Goal: Navigation & Orientation: Find specific page/section

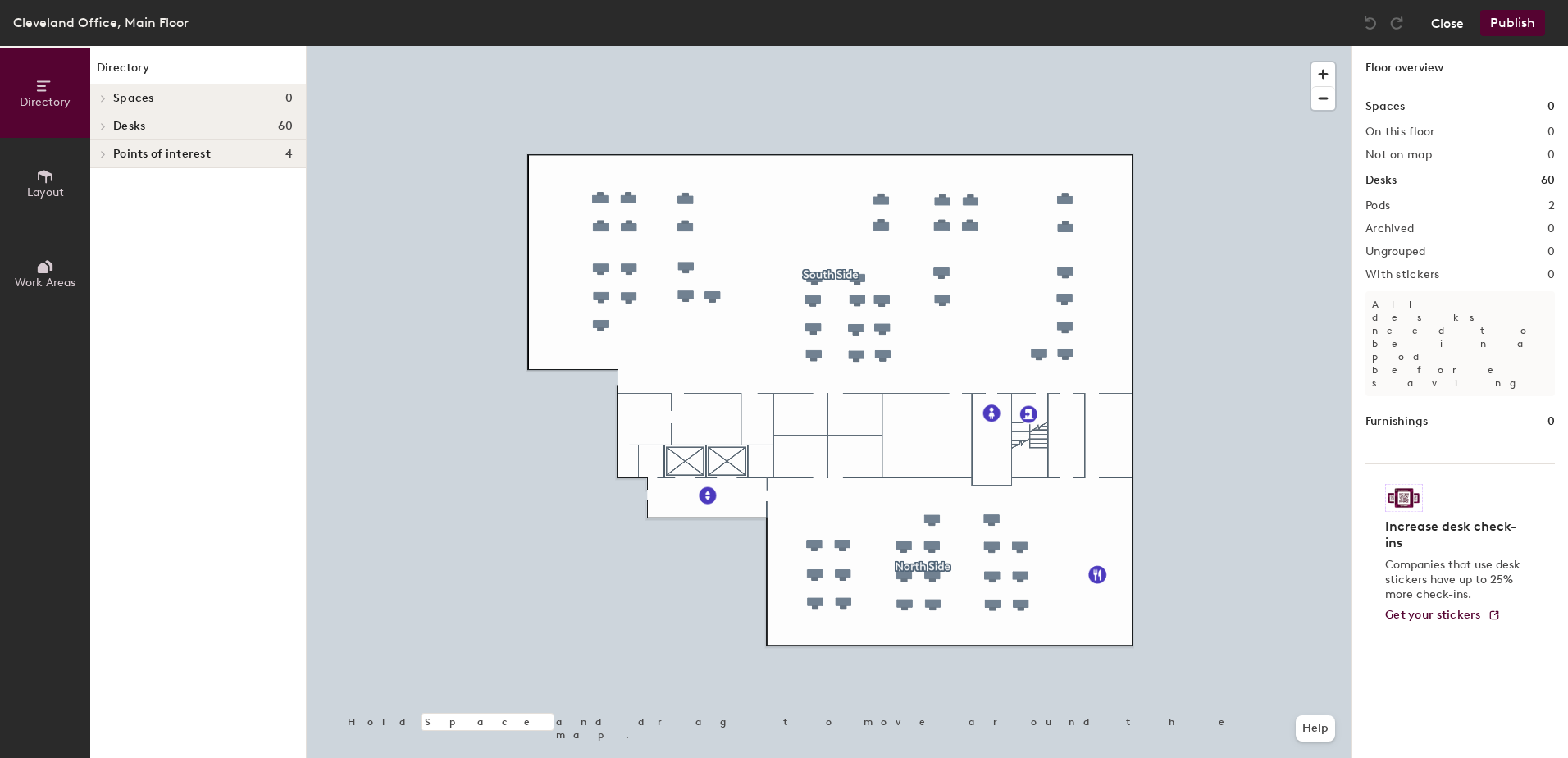
click at [1440, 19] on button "Close" at bounding box center [1447, 22] width 33 height 26
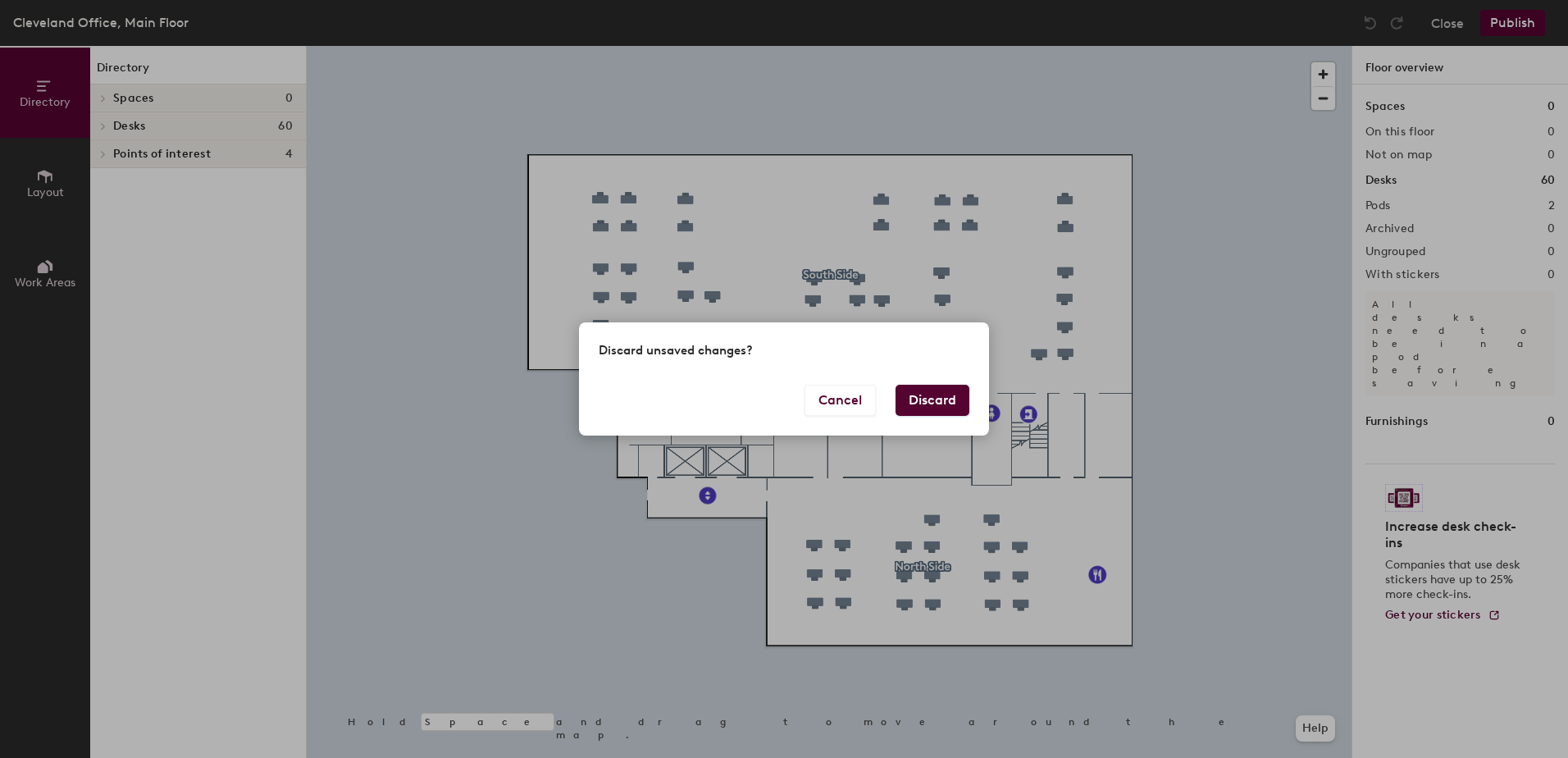
click at [943, 397] on button "Discard" at bounding box center [933, 400] width 74 height 31
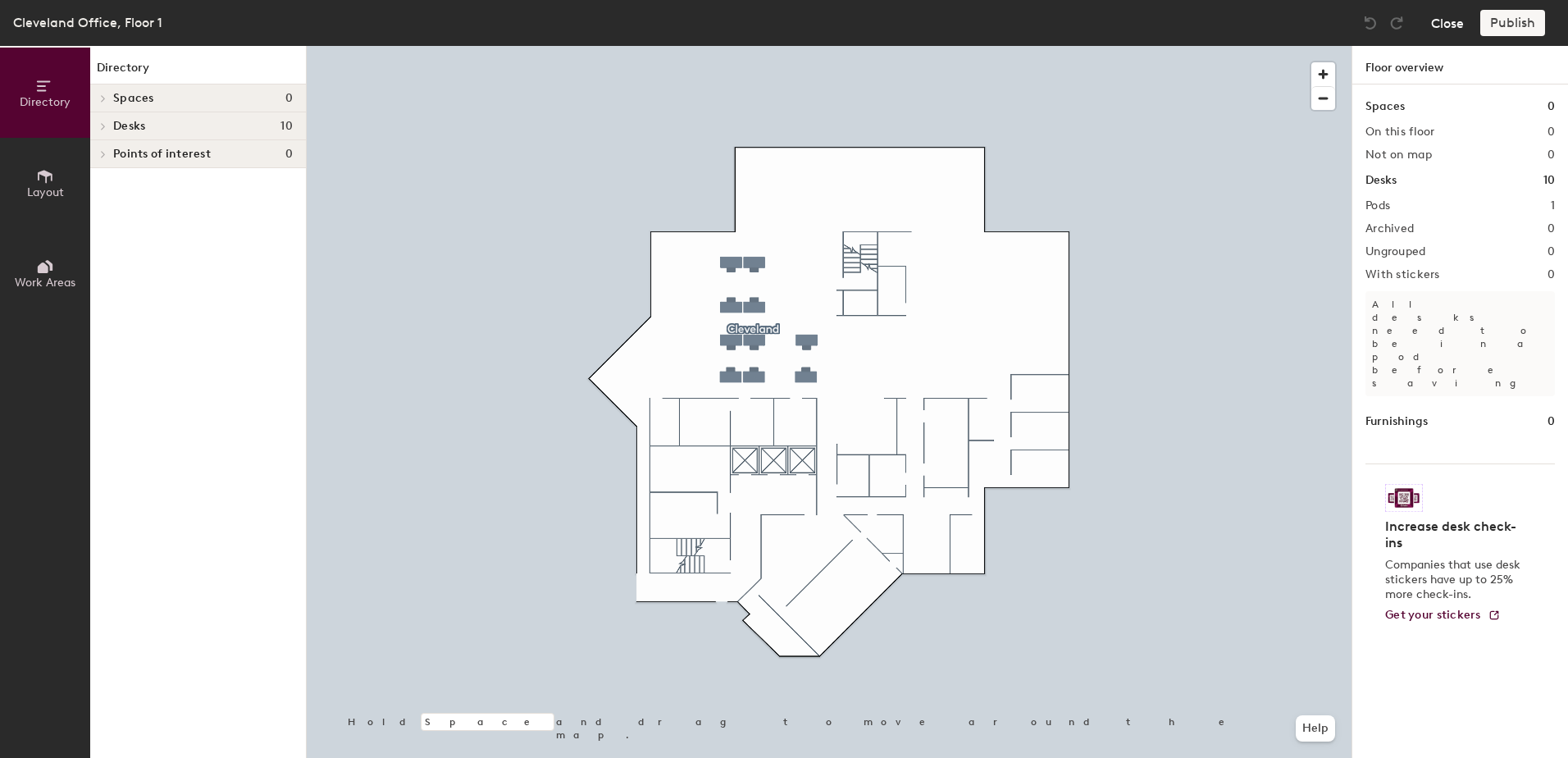
click at [1446, 21] on button "Close" at bounding box center [1447, 22] width 33 height 26
